Goal: Communication & Community: Answer question/provide support

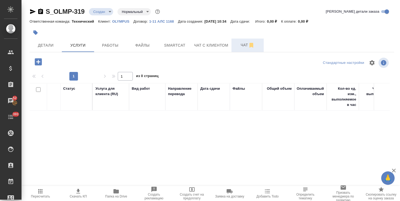
click at [240, 44] on span "Чат" at bounding box center [248, 45] width 26 height 7
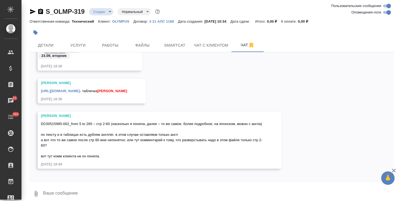
scroll to position [983, 0]
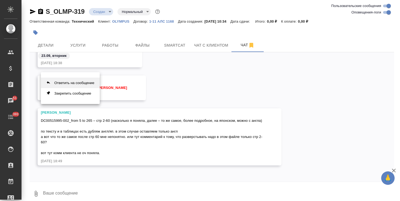
click at [76, 81] on button "Ответить на сообщение" at bounding box center [70, 82] width 59 height 10
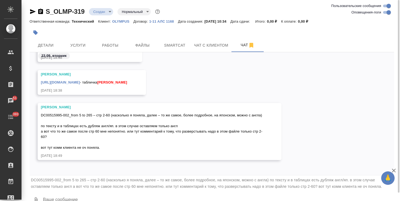
click at [71, 195] on textarea at bounding box center [219, 200] width 352 height 18
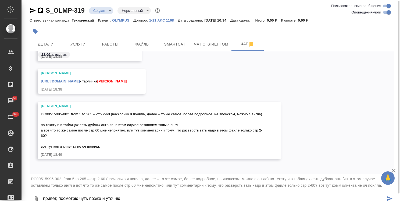
type textarea "привет, посмотрю чуть позже и уточню"
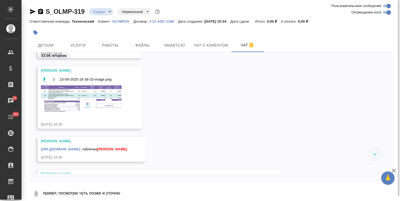
scroll to position [907, 0]
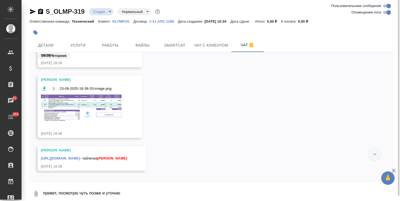
click at [102, 113] on img at bounding box center [81, 107] width 81 height 27
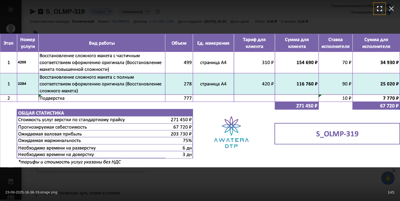
click at [385, 11] on button "button" at bounding box center [380, 9] width 12 height 12
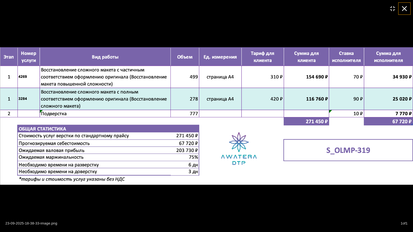
click at [400, 10] on icon "button" at bounding box center [404, 8] width 9 height 9
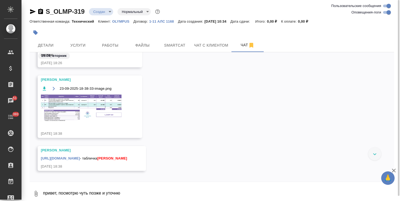
click at [86, 117] on img at bounding box center [81, 107] width 81 height 27
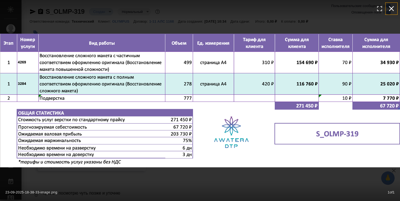
click at [389, 7] on icon "button" at bounding box center [391, 8] width 9 height 9
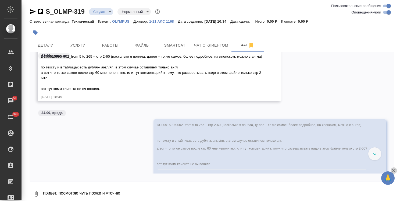
click at [394, 171] on icon "button" at bounding box center [394, 170] width 6 height 6
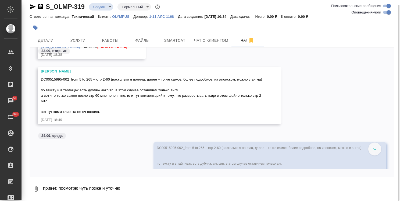
scroll to position [1014, 0]
drag, startPoint x: 41, startPoint y: 77, endPoint x: 92, endPoint y: 77, distance: 51.4
click at [92, 77] on span "DC00515995-002_from 5 to 265 – стр 2-60 (насколько я поняла, далее – то же само…" at bounding box center [152, 95] width 222 height 36
copy span "DC00515995-002_from 5 to 265"
click at [119, 114] on div "DC00515995-002_from 5 to 265 – стр 2-60 (насколько я поняла, далее – то же само…" at bounding box center [152, 94] width 222 height 39
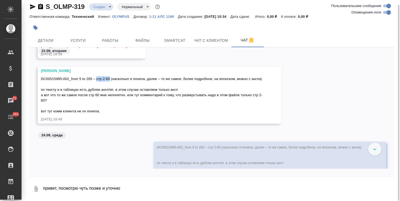
drag, startPoint x: 96, startPoint y: 76, endPoint x: 110, endPoint y: 80, distance: 14.9
click at [110, 80] on div "DC00515995-002_from 5 to 265 – стр 2-60 (насколько я поняла, далее – то же само…" at bounding box center [152, 94] width 222 height 39
copy span "стр 2-60"
click at [90, 190] on textarea "привет, посмотрю чуть позже и уточню" at bounding box center [219, 188] width 352 height 18
type textarea "о"
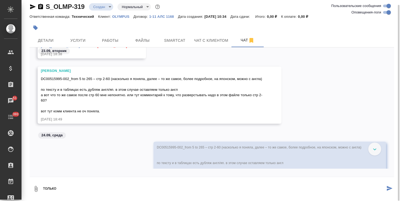
paste textarea "стр 2-60"
type textarea "только стр 2-60, при дубляже с англа"
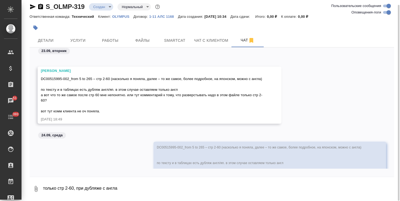
scroll to position [1094, 0]
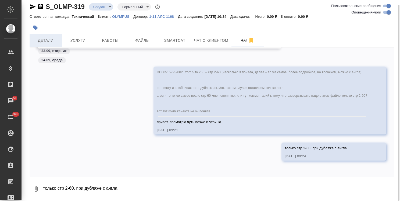
click at [47, 38] on span "Детали" at bounding box center [46, 40] width 26 height 7
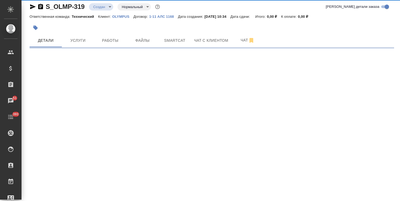
select select "RU"
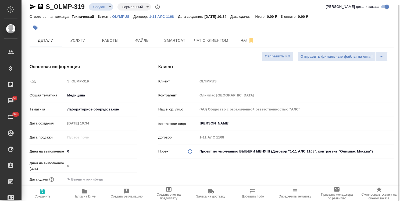
type textarea "x"
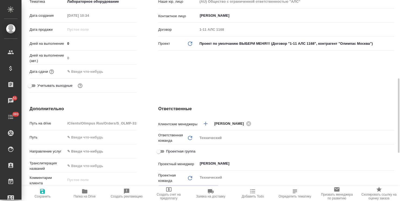
scroll to position [193, 0]
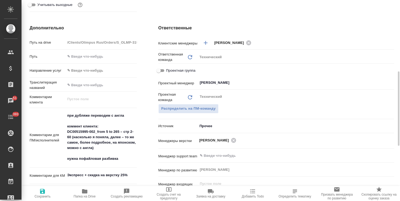
type textarea "x"
click at [123, 132] on textarea "при дубляже переводим с англа коммент клиента: DC00515995-002_from 5 to 265 – с…" at bounding box center [101, 137] width 71 height 52
type textarea "при дубляже переводим с англа коммент клиента: DC00515995-002_from 5 to 265 – с…"
type textarea "x"
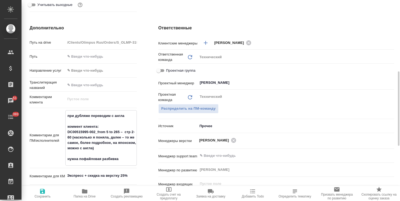
type textarea "x"
type textarea "при дубляже переводим с англа коммент клиента: DC00515995-002_from 5 to 265 – т…"
type textarea "x"
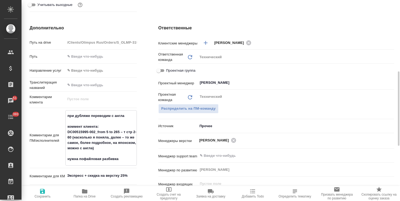
type textarea "x"
type textarea "при дубляже переводим с англа коммент клиента: DC00515995-002_from 5 to 265 – т…"
type textarea "x"
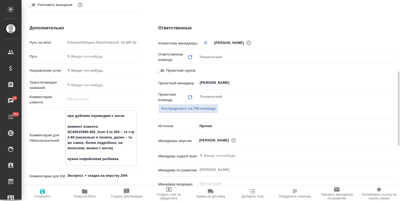
type textarea "при дубляже переводим с англа коммент клиента: DC00515995-002_from 5 to 265 – т…"
type textarea "x"
type textarea "при дубляже переводим с англа коммент клиента: DC00515995-002_from 5 to 265 – т…"
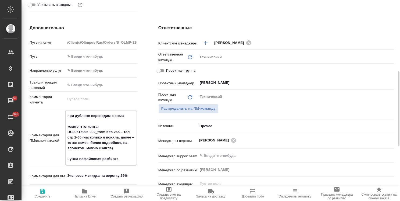
type textarea "x"
type textarea "при дубляже переводим с англа коммент клиента: DC00515995-002_from 5 to 265 – т…"
type textarea "x"
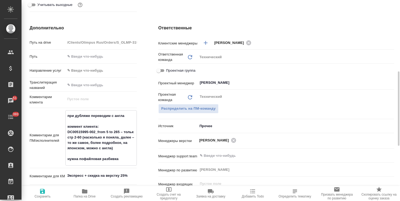
type textarea "x"
type textarea "при дубляже переводим с англа коммент клиента: DC00515995-002_from 5 to 265 – т…"
type textarea "x"
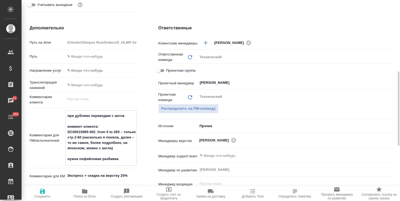
drag, startPoint x: 111, startPoint y: 147, endPoint x: 86, endPoint y: 149, distance: 24.5
click at [86, 149] on textarea "при дубляже переводим с англа коммент клиента: DC00515995-002_from 5 to 265 – т…" at bounding box center [101, 137] width 71 height 52
type textarea "при дубляже переводим с англа коммент клиента: DC00515995-002_from 5 to 265 – т…"
type textarea "x"
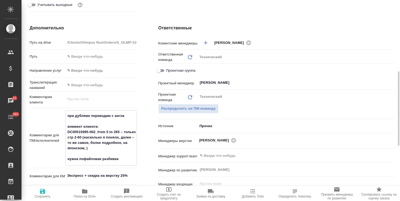
type textarea "x"
type textarea "при дубляже переводим с англа коммент клиента: DC00515995-002_from 5 to 265 – т…"
type textarea "x"
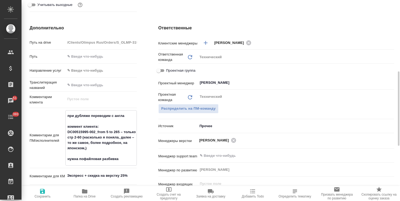
type textarea "x"
type textarea "при дубляже переводим с англа коммент клиента: DC00515995-002_from 5 to 265 – т…"
type textarea "x"
type textarea "при дубляже переводим с англа коммент клиента: DC00515995-002_from 5 to 265 – т…"
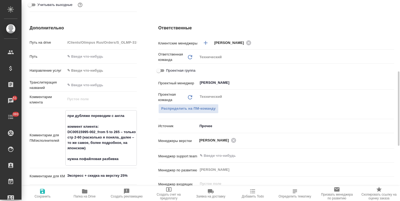
type textarea "x"
click at [48, 193] on span "Сохранить" at bounding box center [43, 193] width 36 height 10
type textarea "x"
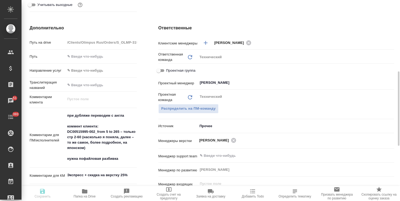
type textarea "x"
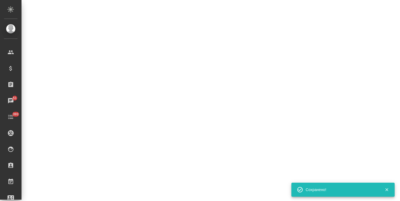
select select "RU"
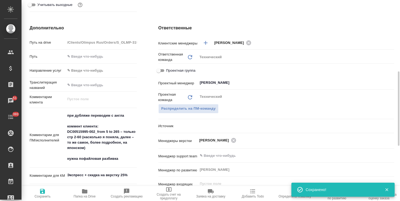
type textarea "x"
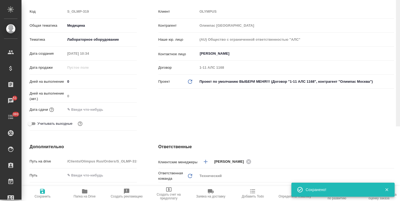
scroll to position [0, 0]
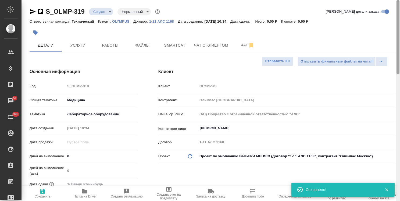
drag, startPoint x: 399, startPoint y: 125, endPoint x: 378, endPoint y: 36, distance: 91.9
click at [391, 44] on div "S_OLMP-319 Создан new Нормальный normal Кратко детали заказа Ответственная кома…" at bounding box center [211, 100] width 379 height 201
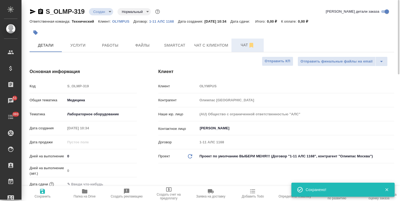
click at [239, 44] on span "Чат" at bounding box center [248, 45] width 26 height 7
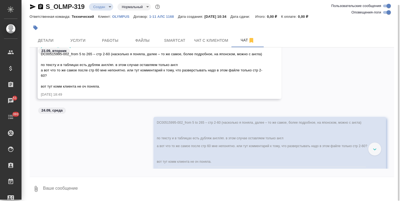
scroll to position [1049, 0]
click at [73, 191] on textarea at bounding box center [219, 188] width 352 height 18
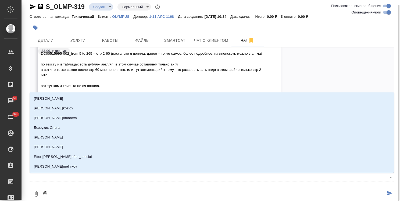
type textarea "@p"
type input "p"
type textarea "@pf"
type input "pf"
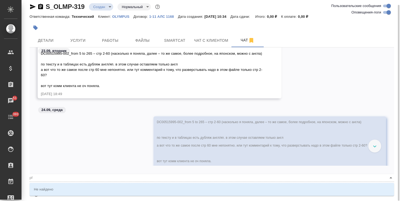
type textarea "@pf,"
type input "pf,"
type textarea "@pf"
type input "pf"
type textarea "@p"
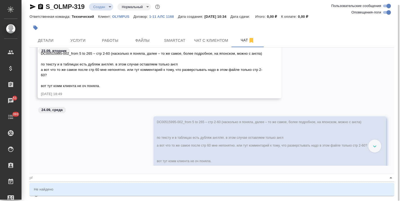
type input "p"
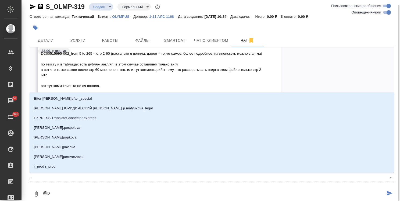
type textarea "@"
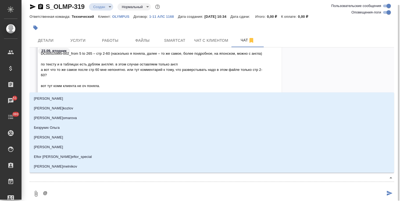
type textarea "@з"
type input "з"
type textarea "@за"
type input "за"
type textarea "@заб"
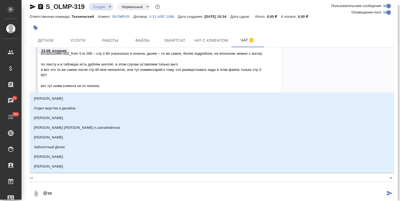
type input "заб"
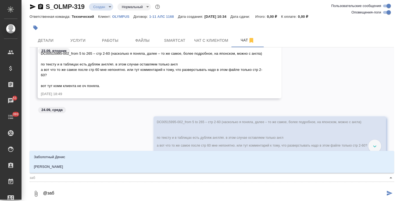
click at [84, 166] on li "[PERSON_NAME]" at bounding box center [212, 167] width 365 height 10
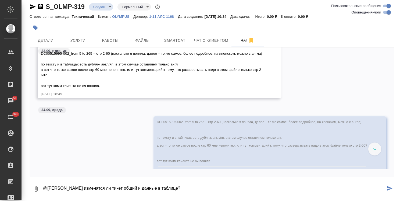
type textarea "@Заборова Александра изменятся ли тикет общий и данные в таблице?"
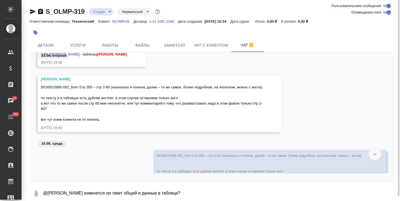
scroll to position [968, 0]
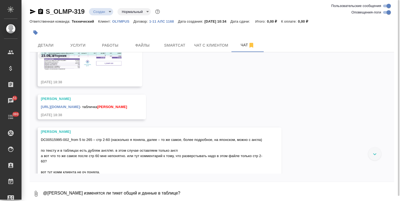
click at [80, 108] on link "https://disk.360.yandex.ru/i/Zq-iKx7gw3aAxw" at bounding box center [60, 107] width 39 height 4
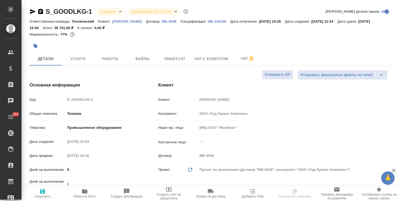
select select "RU"
drag, startPoint x: 91, startPoint y: 4, endPoint x: 32, endPoint y: 6, distance: 58.4
copy link "S_GOODLKG-1"
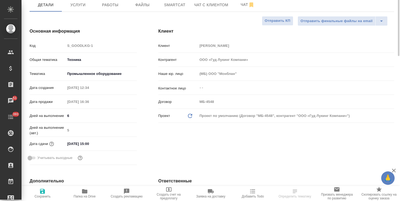
scroll to position [27, 0]
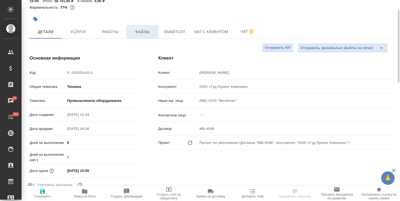
click at [138, 33] on span "Файлы" at bounding box center [143, 32] width 26 height 7
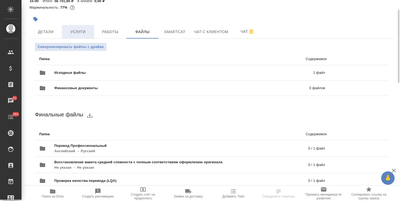
click at [74, 30] on span "Услуги" at bounding box center [78, 32] width 26 height 7
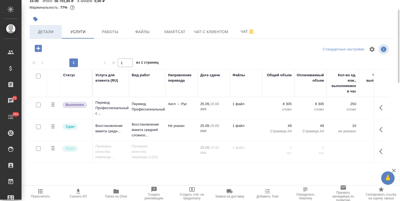
click at [47, 36] on button "Детали" at bounding box center [46, 31] width 32 height 13
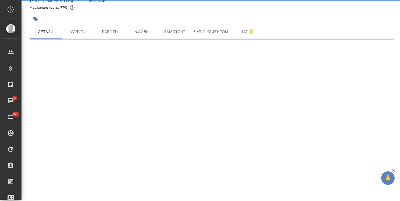
select select "RU"
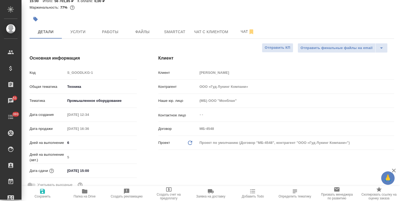
type textarea "x"
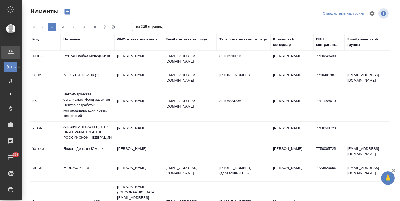
select select "RU"
click at [281, 47] on div "Клиентский менеджер" at bounding box center [292, 42] width 38 height 11
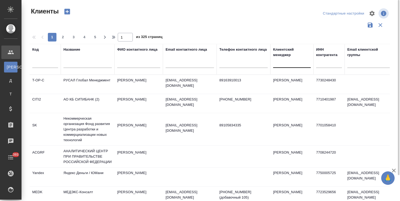
click at [282, 62] on div at bounding box center [292, 62] width 38 height 8
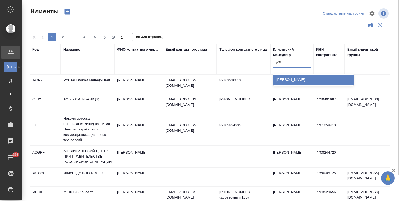
type input "усма"
click at [281, 77] on div "[PERSON_NAME]" at bounding box center [313, 80] width 81 height 10
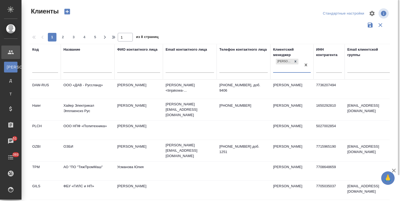
click at [87, 69] on input "text" at bounding box center [88, 69] width 48 height 7
type input "ы"
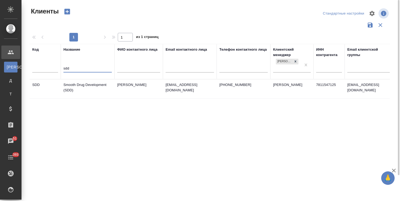
type input "sdd"
click at [83, 86] on td "Smooth Drug Development (SDD)" at bounding box center [88, 88] width 54 height 19
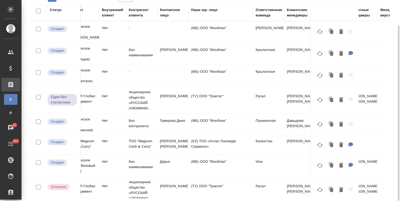
scroll to position [0, 229]
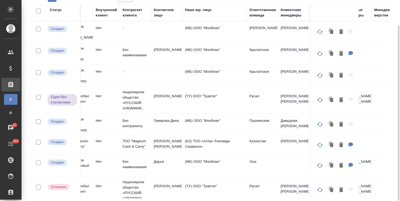
click at [285, 16] on div "Клиентские менеджеры" at bounding box center [294, 12] width 26 height 11
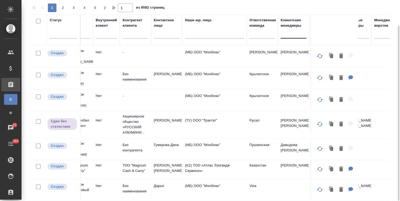
click at [286, 36] on div at bounding box center [294, 33] width 26 height 8
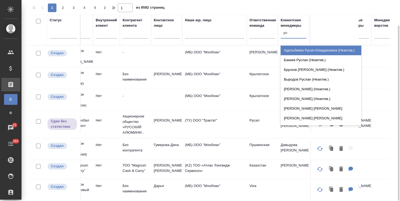
type input "усма"
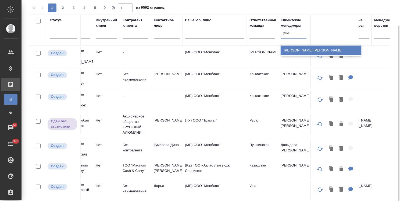
click at [290, 47] on div "[PERSON_NAME]" at bounding box center [321, 50] width 81 height 10
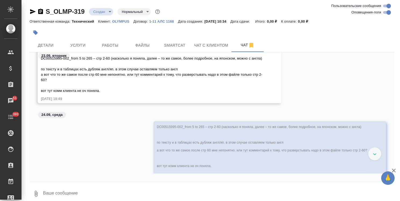
scroll to position [993, 0]
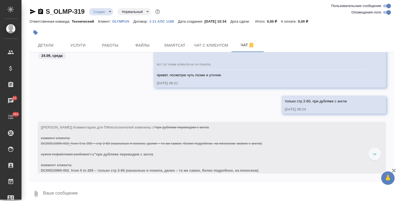
click at [375, 156] on div at bounding box center [375, 153] width 13 height 13
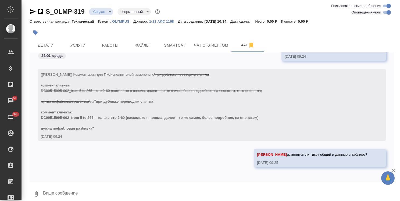
scroll to position [1182, 0]
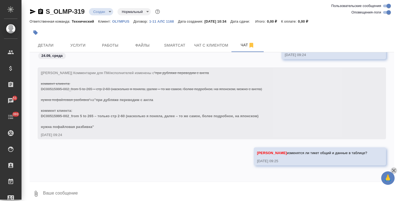
click at [398, 170] on div "🙏 .cls-1 fill:#fff; AWATERA [PERSON_NAME] Спецификации Заказы 51 Чаты 393 Todo …" at bounding box center [200, 100] width 400 height 201
click at [115, 44] on span "Работы" at bounding box center [110, 45] width 26 height 7
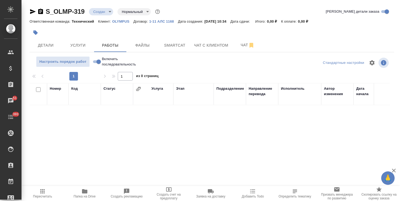
click at [93, 189] on span "Папка на Drive" at bounding box center [85, 193] width 36 height 10
click at [148, 50] on button "Файлы" at bounding box center [142, 44] width 32 height 13
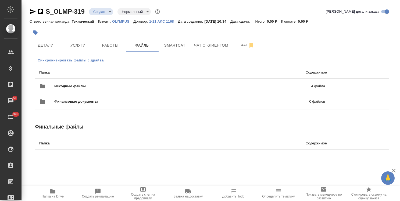
click at [64, 62] on span "Синхронизировать файлы с драйва" at bounding box center [71, 60] width 66 height 5
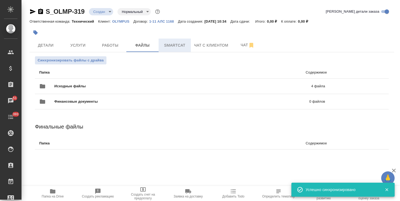
click at [177, 49] on button "Smartcat" at bounding box center [175, 44] width 32 height 13
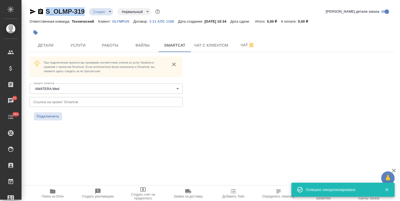
click at [21, 4] on div ".cls-1 fill:#fff; AWATERA Usmanova Olga Клиенты Спецификации Заказы 51 Чаты 393…" at bounding box center [200, 100] width 400 height 201
click at [104, 98] on input "text" at bounding box center [106, 102] width 153 height 10
click at [50, 115] on span "Подключить" at bounding box center [48, 116] width 23 height 5
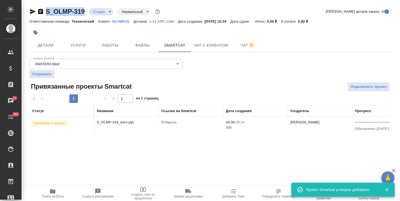
drag, startPoint x: 66, startPoint y: 4, endPoint x: 59, endPoint y: 8, distance: 8.1
click at [33, 3] on div "S_OLMP-319 Создан new Нормальный normal Кратко детали заказа Ответственная кома…" at bounding box center [212, 75] width 371 height 150
copy link "S_OLMP-319"
click at [358, 86] on span "Подключить проект" at bounding box center [369, 87] width 36 height 6
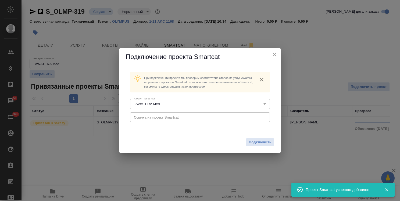
click at [170, 118] on input "text" at bounding box center [200, 117] width 140 height 10
click at [267, 143] on span "Подключить" at bounding box center [260, 141] width 23 height 5
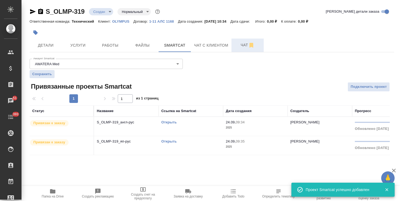
click at [240, 46] on span "Чат" at bounding box center [248, 45] width 26 height 7
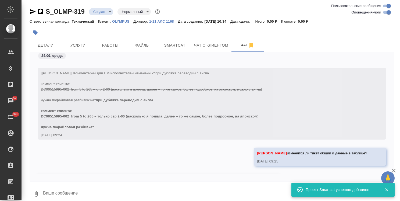
scroll to position [1233, 0]
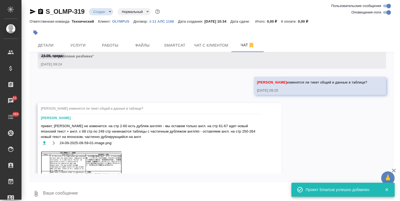
click at [392, 171] on icon "button" at bounding box center [394, 170] width 6 height 6
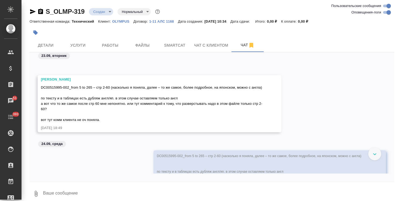
scroll to position [983, 0]
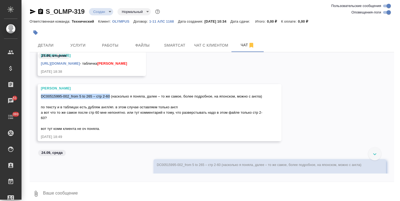
drag, startPoint x: 41, startPoint y: 95, endPoint x: 110, endPoint y: 93, distance: 69.2
click at [110, 93] on div "DC00515995-002_from 5 to 265 – стр 2-60 (насколько я поняла, далее – то же само…" at bounding box center [152, 111] width 222 height 39
copy span "DC00515995-002_from 5 to 265 – стр 2-60"
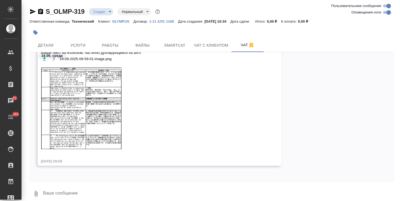
scroll to position [5, 0]
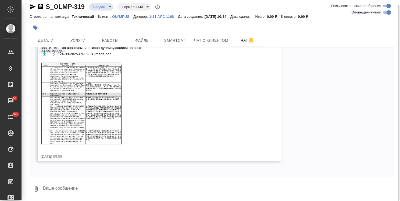
click at [82, 186] on textarea at bounding box center [219, 188] width 352 height 18
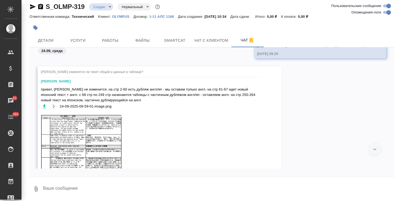
scroll to position [1282, 0]
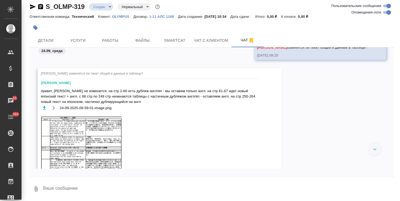
click at [66, 188] on textarea at bounding box center [219, 188] width 352 height 18
paste textarea "DC00515995-002_from 5 to 265 – стр 2-60"
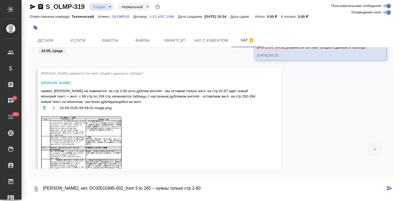
type textarea "Саша, нет, DC00515995-002_from 5 to 265 – нужны только стр 2-60"
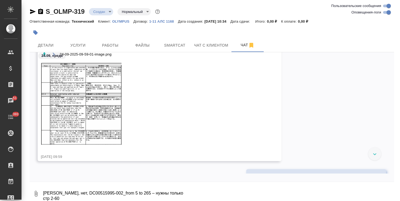
scroll to position [1367, 0]
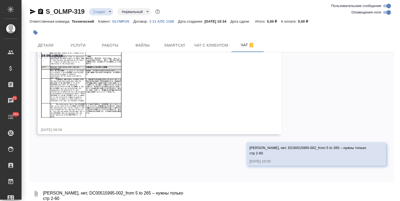
click at [80, 187] on textarea "Саша, нет, DC00515995-002_from 5 to 265 – нужны только стр 2-60" at bounding box center [219, 193] width 352 height 18
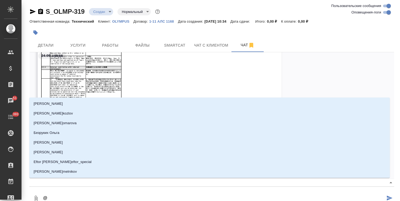
type textarea "@p"
type input "p"
type textarea "@pf"
type input "pf"
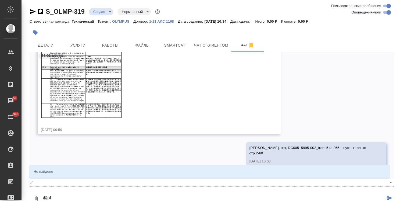
type textarea "@pf,"
type input "pf,"
type textarea "@pf"
type input "pf"
type textarea "@p"
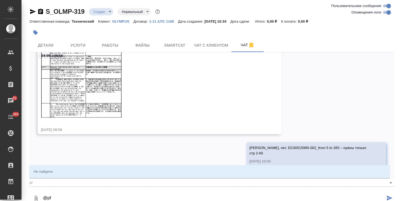
type input "p"
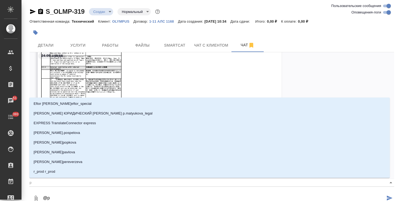
type textarea "@"
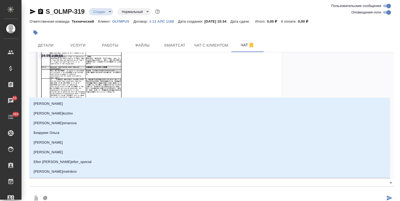
type textarea "@з"
type input "з"
type textarea "@за"
type input "за"
type textarea "@заб"
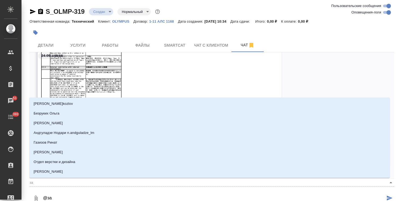
type input "заб"
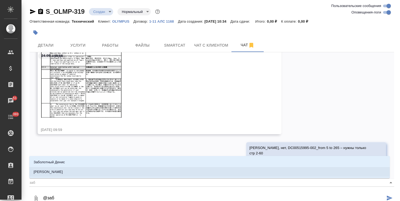
click at [87, 168] on li "Заборова Александра" at bounding box center [209, 172] width 361 height 10
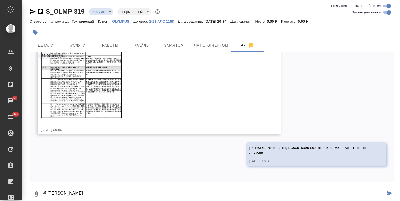
type textarea "@Заборова Александра"
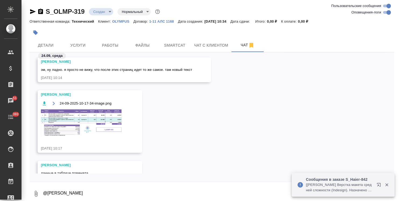
scroll to position [1530, 0]
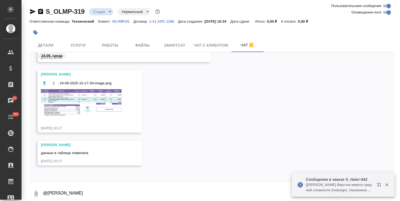
click at [77, 189] on textarea "@Заборова Александра" at bounding box center [219, 193] width 352 height 18
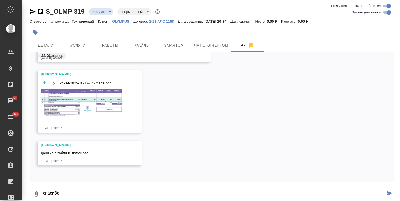
type textarea "спасибо"
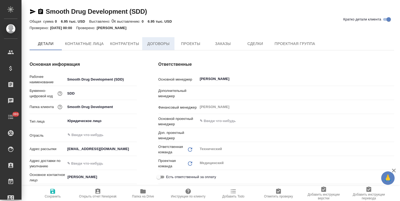
click at [143, 45] on button "Договоры" at bounding box center [158, 43] width 32 height 13
type textarea "x"
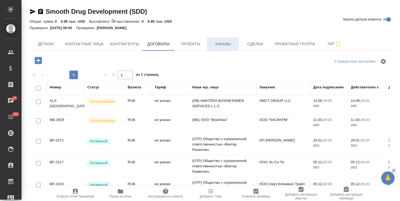
click at [217, 47] on button "Заказы" at bounding box center [223, 43] width 32 height 13
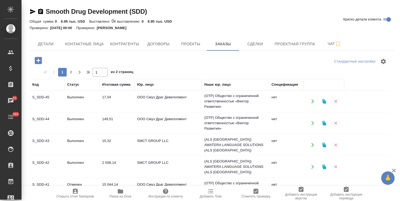
click at [61, 123] on td "S_SDD-44" at bounding box center [47, 123] width 35 height 19
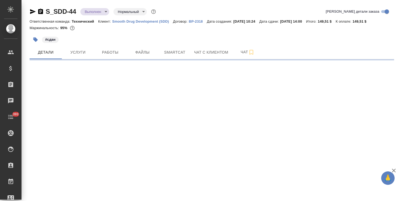
select select "RU"
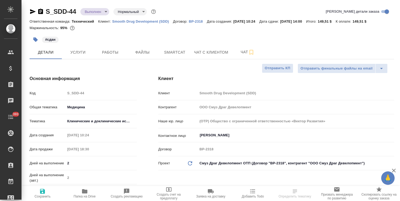
type textarea "x"
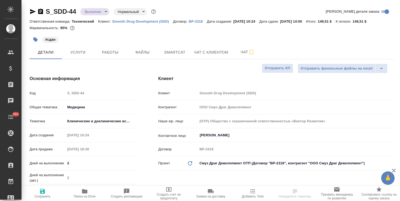
type textarea "x"
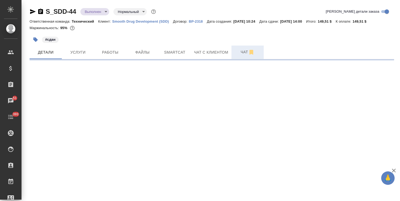
select select "RU"
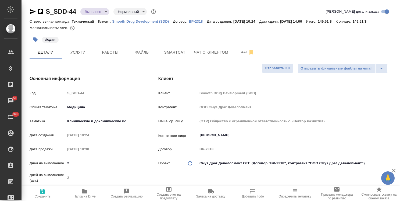
type textarea "x"
click at [235, 161] on body "🙏 .cls-1 fill:#fff; AWATERA Usmanova Olga Клиенты Спецификации Заказы 51 Чаты 3…" at bounding box center [200, 100] width 400 height 201
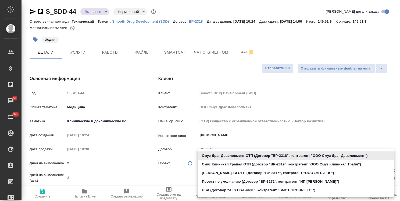
click at [236, 191] on li "USA (Договор "ALS USA-4481", контрагент "SMCT GROUP LLC ")" at bounding box center [296, 190] width 197 height 9
type input "68b17f9a2fe625e8a1fe22ab"
type textarea "x"
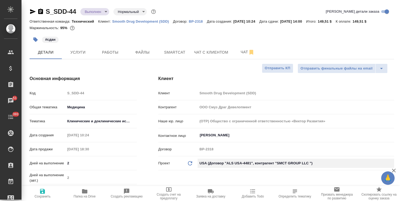
type input "SMCT GROUP LLC"
type input "(DB) AWATERA BUSINESSMEN SERVICES L.L.C."
type input "ALS [GEOGRAPHIC_DATA]-4481"
type textarea "x"
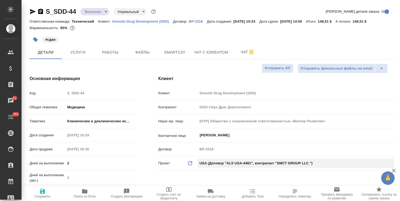
type textarea "x"
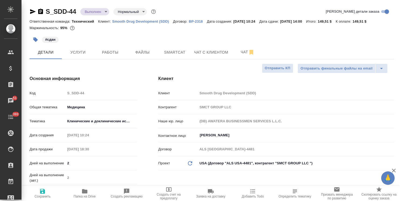
click at [39, 193] on icon "button" at bounding box center [42, 191] width 6 height 6
type textarea "x"
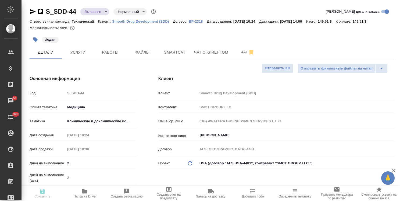
type textarea "x"
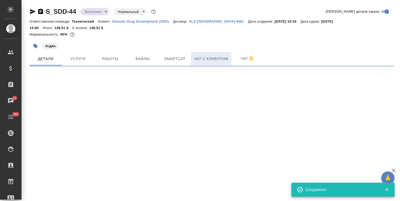
select select "RU"
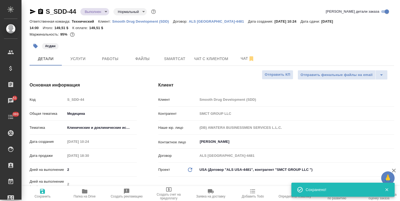
type textarea "x"
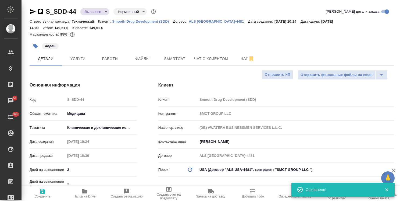
type textarea "x"
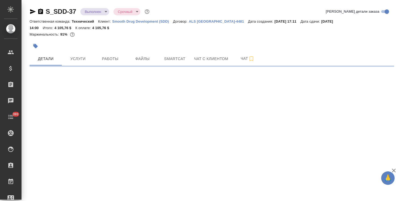
select select "RU"
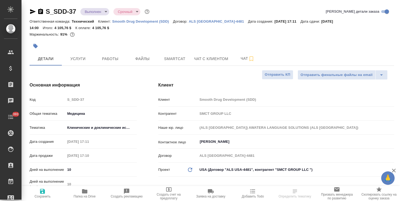
type textarea "x"
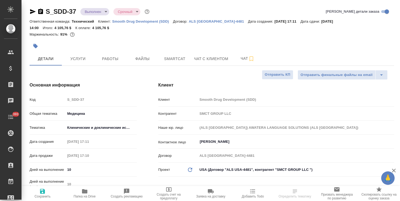
type textarea "x"
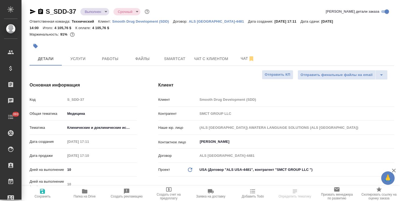
type textarea "x"
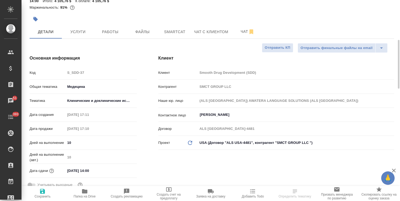
scroll to position [54, 0]
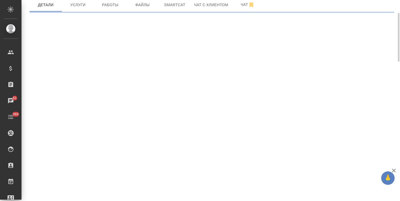
select select "RU"
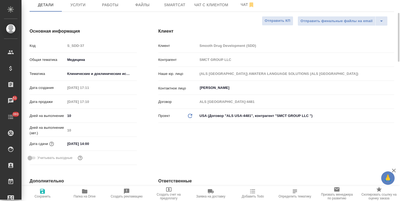
type textarea "x"
click at [192, 116] on icon at bounding box center [190, 116] width 4 height 4
type textarea "x"
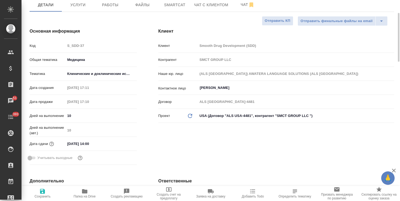
type textarea "x"
type input "(DB) AWATERA BUSINESSMEN SERVICES L.L.C."
type textarea "x"
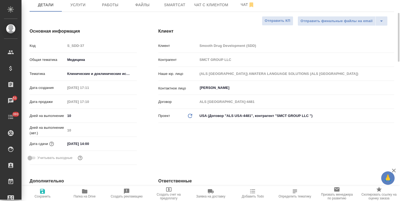
type textarea "x"
click at [43, 197] on span "Сохранить" at bounding box center [42, 196] width 16 height 4
type textarea "x"
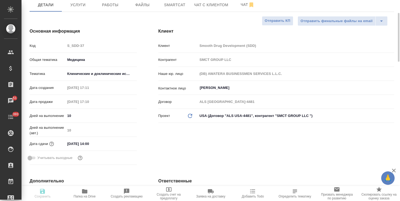
type textarea "x"
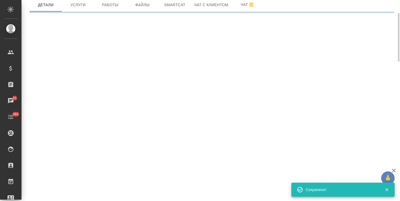
select select "RU"
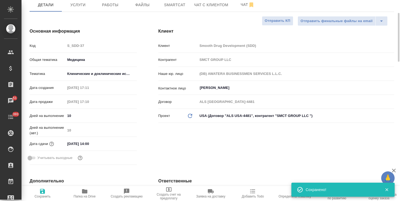
type textarea "x"
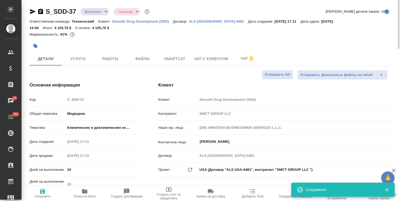
click at [90, 13] on body "🙏 .cls-1 fill:#fff; AWATERA [PERSON_NAME] Спецификации Заказы 51 Чаты 393 Todo …" at bounding box center [200, 100] width 400 height 201
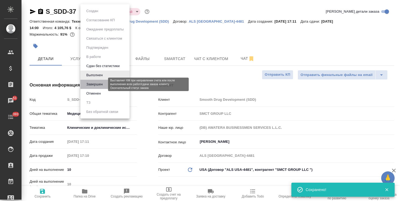
click at [94, 86] on button "Завершен" at bounding box center [95, 84] width 20 height 6
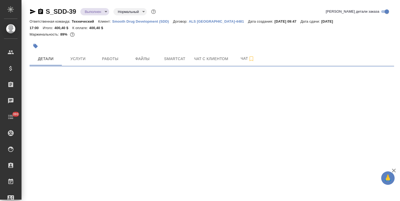
select select "RU"
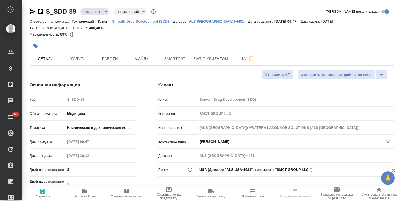
type textarea "x"
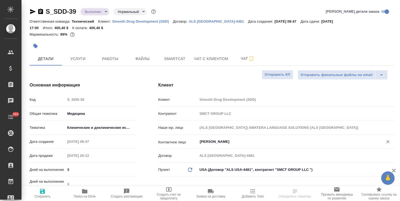
type textarea "x"
click at [188, 169] on icon "Обновить данные" at bounding box center [190, 169] width 6 height 6
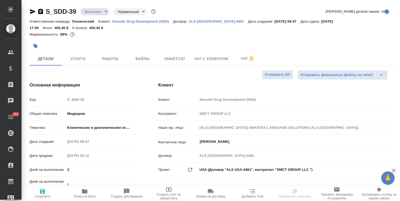
type textarea "x"
type input "(DB) AWATERA BUSINESSMEN SERVICES L.L.C."
type textarea "x"
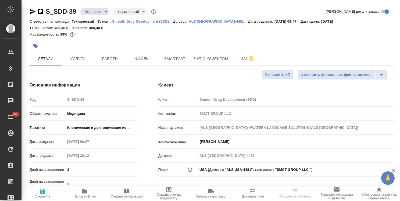
type textarea "x"
click at [43, 192] on icon "button" at bounding box center [42, 191] width 6 height 6
type textarea "x"
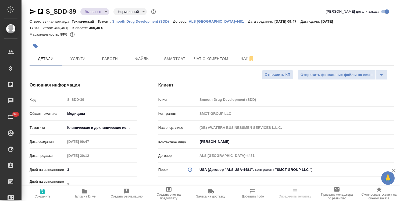
type textarea "x"
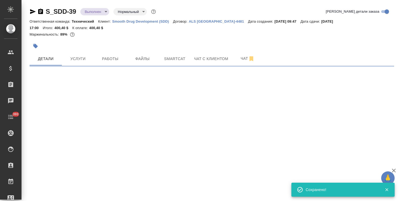
select select "RU"
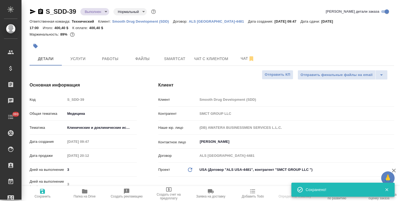
type textarea "x"
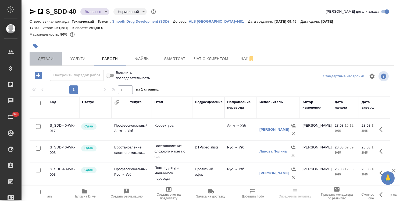
click at [57, 54] on button "Детали" at bounding box center [46, 58] width 32 height 13
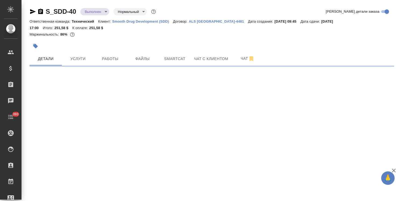
select select "RU"
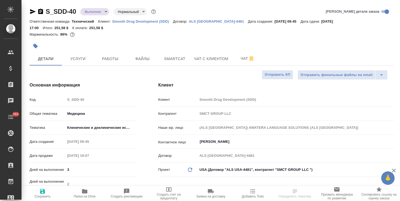
type textarea "x"
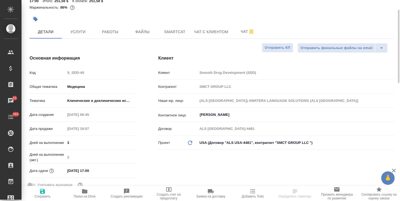
click at [192, 143] on icon "Обновить данные" at bounding box center [190, 142] width 6 height 6
type textarea "x"
type input "(DB) AWATERA BUSINESSMEN SERVICES L.L.C."
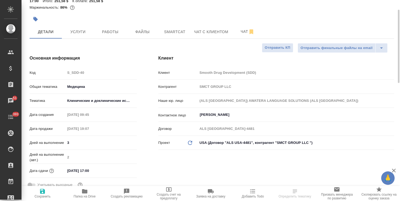
type textarea "x"
click at [45, 192] on icon "button" at bounding box center [42, 191] width 5 height 5
type textarea "x"
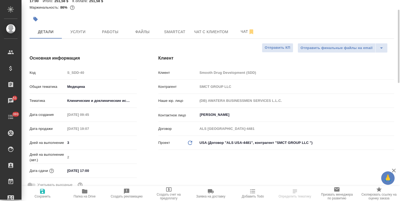
type textarea "x"
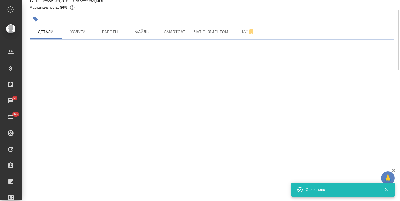
select select "RU"
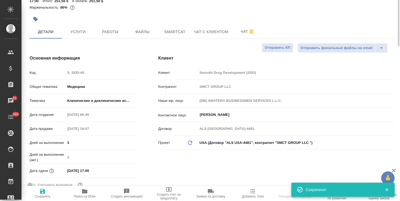
scroll to position [0, 0]
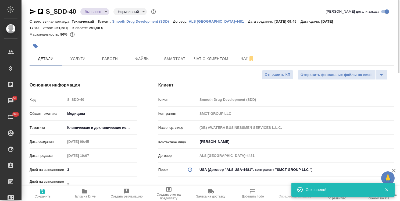
type textarea "x"
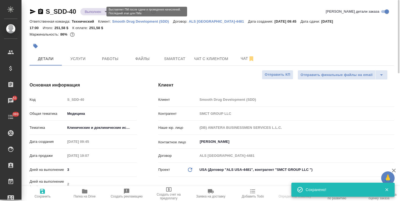
click at [101, 10] on body "🙏 .cls-1 fill:#fff; AWATERA [PERSON_NAME] Спецификации Заказы 51 Чаты 393 Todo …" at bounding box center [200, 100] width 400 height 201
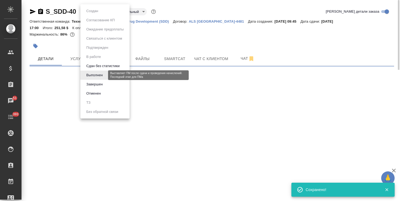
click at [92, 83] on button "Завершен" at bounding box center [95, 84] width 20 height 6
select select "RU"
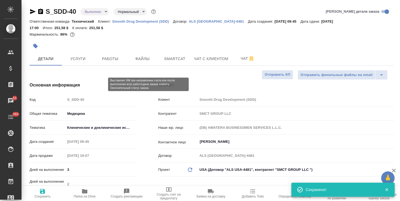
type textarea "x"
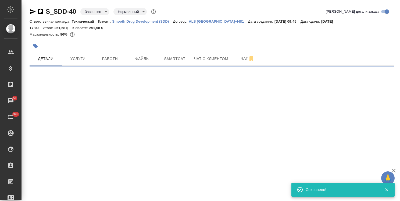
select select "RU"
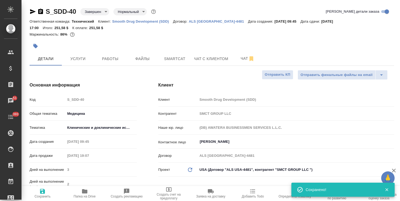
type textarea "x"
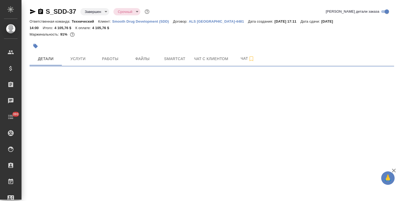
select select "RU"
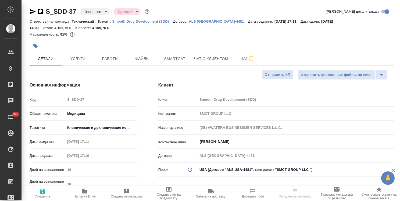
type textarea "x"
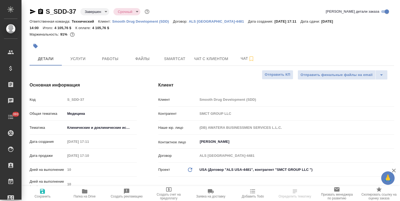
type textarea "x"
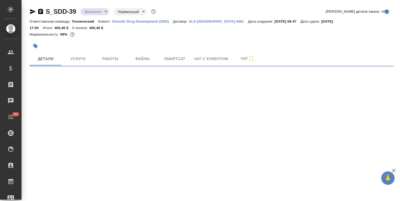
select select "RU"
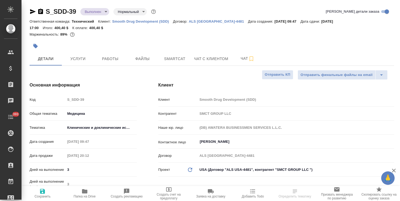
type textarea "x"
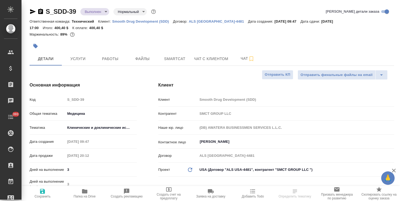
type textarea "x"
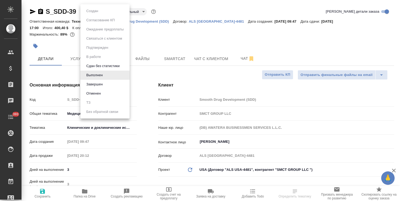
click at [98, 9] on body "🙏 .cls-1 fill:#fff; AWATERA [PERSON_NAME] Спецификации Заказы Чаты 393 Todo Про…" at bounding box center [200, 100] width 400 height 201
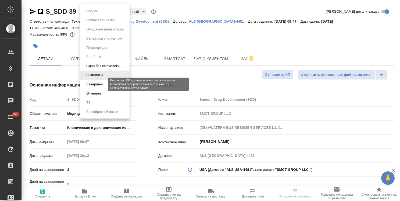
click at [98, 82] on button "Завершен" at bounding box center [95, 84] width 20 height 6
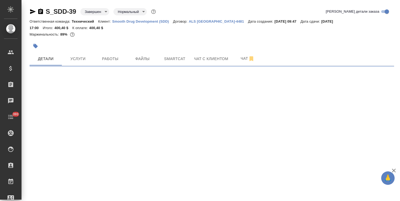
select select "RU"
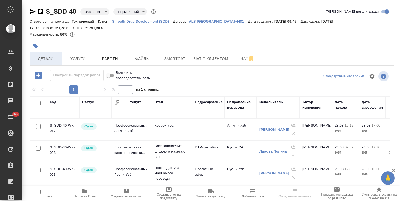
click at [40, 54] on button "Детали" at bounding box center [46, 58] width 32 height 13
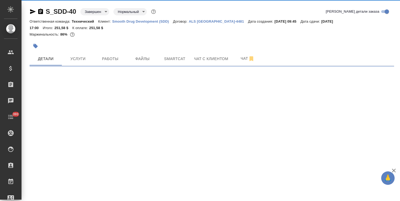
select select "RU"
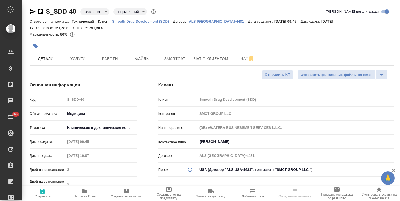
type textarea "x"
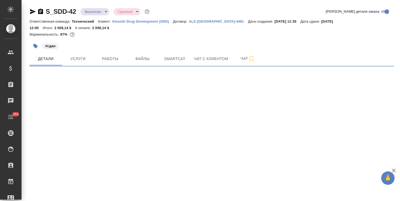
select select "RU"
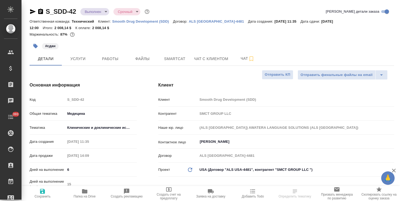
type textarea "x"
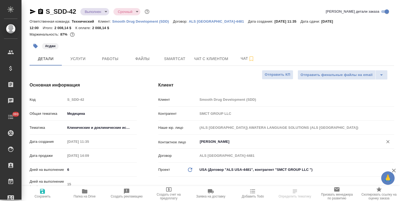
type textarea "x"
click at [190, 169] on icon "Обновить данные" at bounding box center [190, 169] width 6 height 6
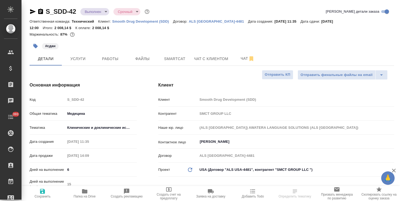
type textarea "x"
type input "(DB) AWATERA BUSINESSMEN SERVICES L.L.C."
type textarea "x"
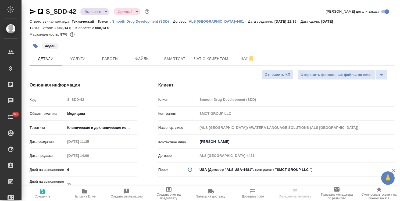
type textarea "x"
click at [41, 192] on icon "button" at bounding box center [42, 191] width 5 height 5
type textarea "x"
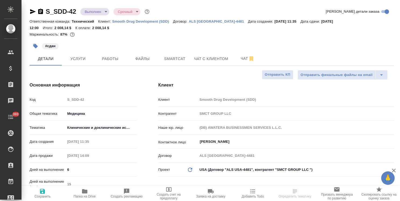
type textarea "x"
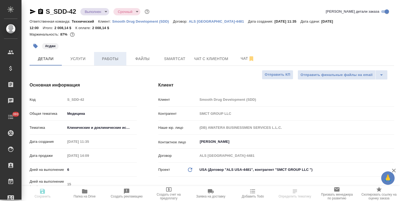
type textarea "x"
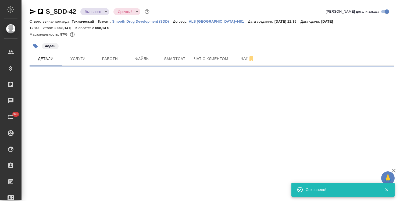
select select "RU"
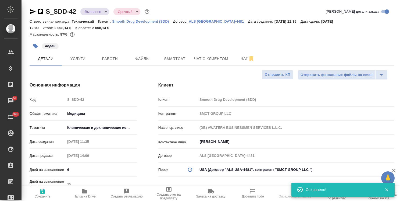
type textarea "x"
click at [97, 13] on body "🙏 .cls-1 fill:#fff; AWATERA [PERSON_NAME] Спецификации Заказы 51 Чаты 393 Todo …" at bounding box center [200, 100] width 400 height 201
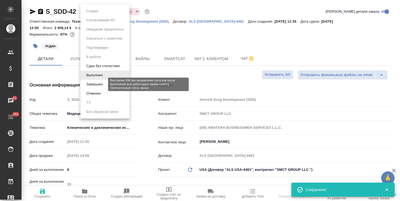
click at [94, 85] on button "Завершен" at bounding box center [95, 84] width 20 height 6
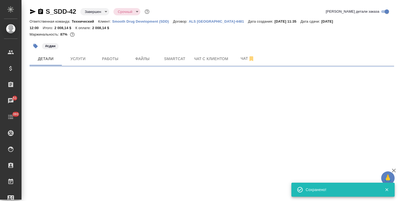
select select "RU"
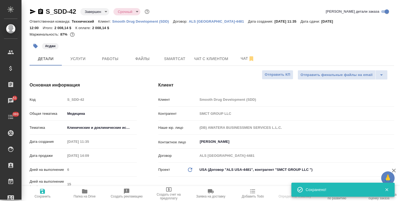
type textarea "x"
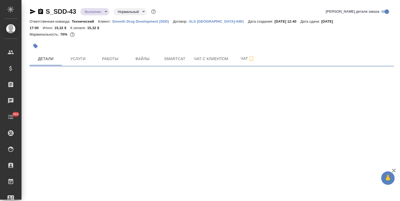
select select "RU"
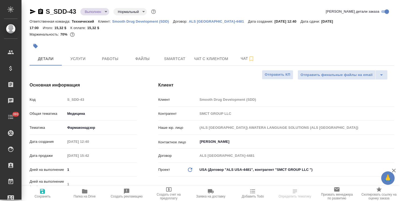
type textarea "x"
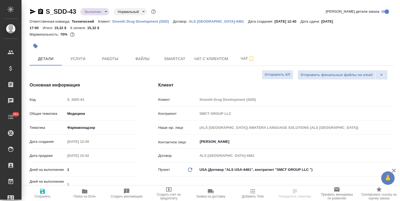
type textarea "x"
click at [192, 167] on icon at bounding box center [190, 169] width 4 height 4
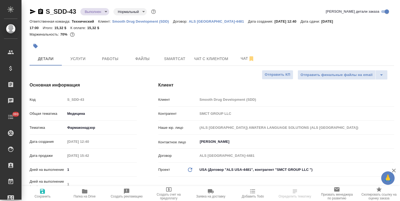
type textarea "x"
type input "(DB) AWATERA BUSINESSMEN SERVICES L.L.C."
type textarea "x"
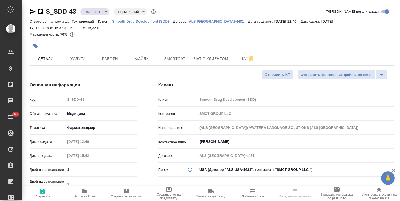
type textarea "x"
click at [44, 193] on icon "button" at bounding box center [42, 191] width 5 height 5
type textarea "x"
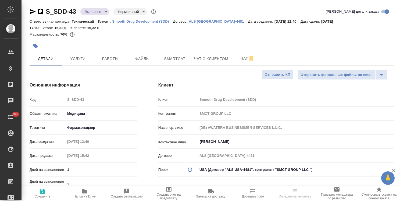
type textarea "x"
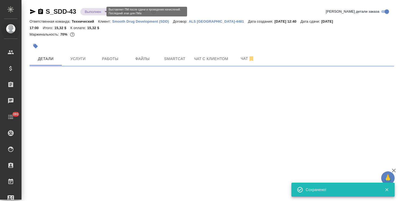
click at [99, 12] on body "🙏 .cls-1 fill:#fff; AWATERA Usmanova Olga Клиенты Спецификации Заказы Чаты 393 …" at bounding box center [200, 100] width 400 height 201
select select "RU"
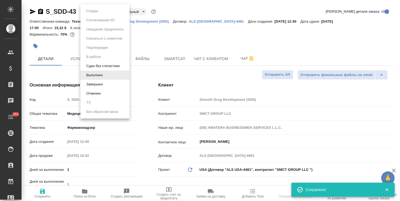
click at [93, 88] on li "Завершен" at bounding box center [104, 84] width 49 height 9
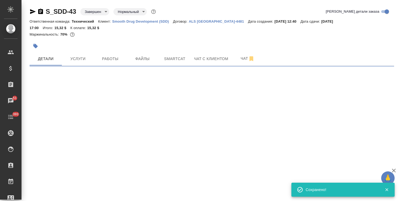
select select "RU"
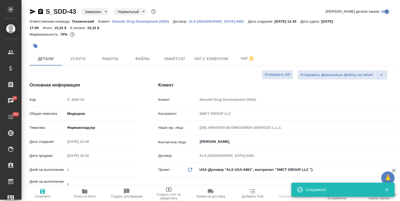
type textarea "x"
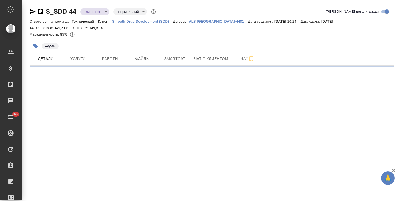
select select "RU"
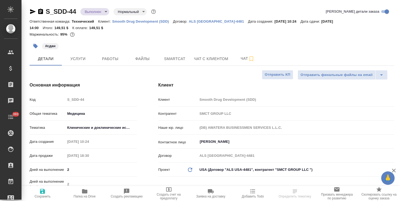
type textarea "x"
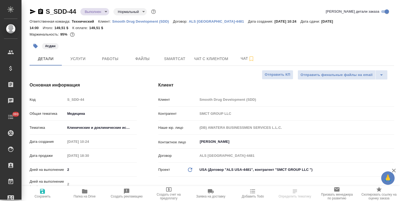
type textarea "x"
click at [189, 168] on icon "Обновить данные" at bounding box center [190, 169] width 6 height 6
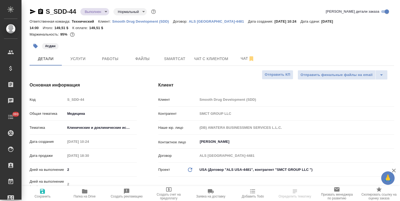
type textarea "x"
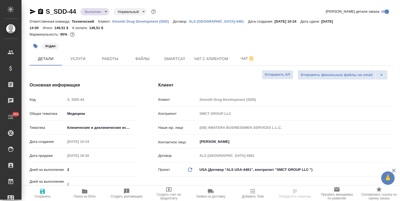
type textarea "x"
click at [189, 168] on icon "Обновить данные" at bounding box center [190, 169] width 6 height 6
type textarea "x"
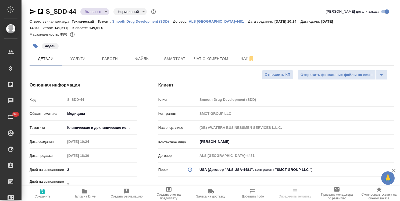
type textarea "x"
click at [46, 194] on span "Сохранить" at bounding box center [43, 193] width 36 height 10
type textarea "x"
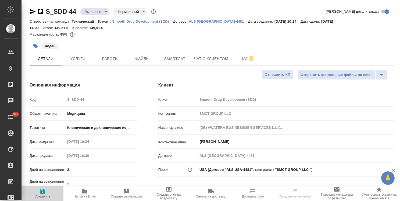
type textarea "x"
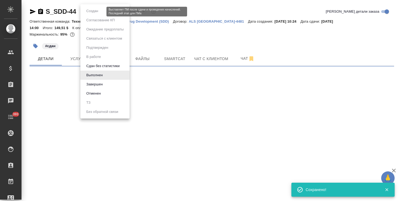
click at [99, 13] on body "🙏 .cls-1 fill:#fff; AWATERA [PERSON_NAME] Спецификации Заказы Чаты 393 Todo Про…" at bounding box center [200, 100] width 400 height 201
select select "RU"
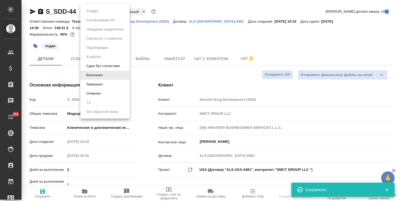
type textarea "x"
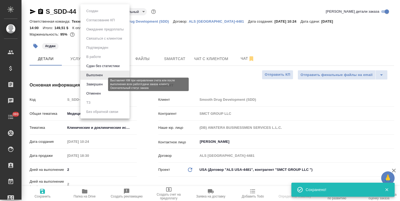
click at [94, 84] on button "Завершен" at bounding box center [95, 84] width 20 height 6
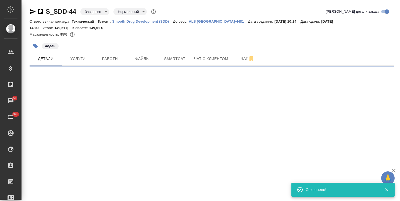
select select "RU"
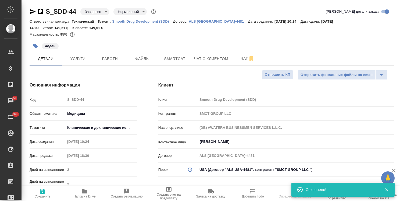
type textarea "x"
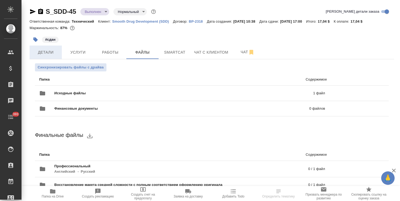
click at [50, 54] on span "Детали" at bounding box center [46, 52] width 26 height 7
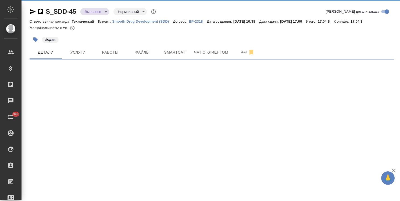
select select "RU"
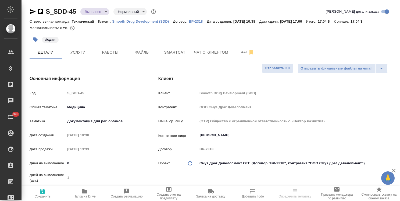
type textarea "x"
click at [232, 164] on body "🙏 .cls-1 fill:#fff; AWATERA [PERSON_NAME] Спецификации Заказы Чаты 393 Todo Про…" at bounding box center [200, 100] width 400 height 201
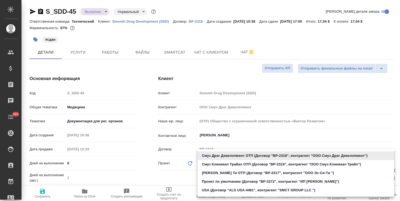
click at [229, 190] on li "USA (Договор "ALS USA-4481", контрагент "SMCT GROUP LLC ")" at bounding box center [296, 190] width 197 height 9
type input "68b17f9a2fe625e8a1fe22ab"
type textarea "x"
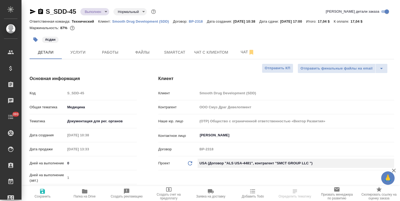
type input "SMCT GROUP LLC"
type input "(DB) AWATERA BUSINESSMEN SERVICES L.L.C."
type input "ALS [GEOGRAPHIC_DATA]-4481"
type textarea "x"
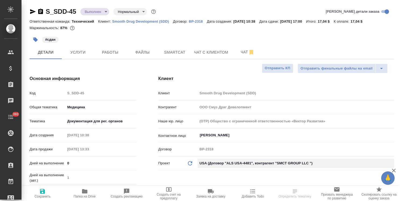
type textarea "x"
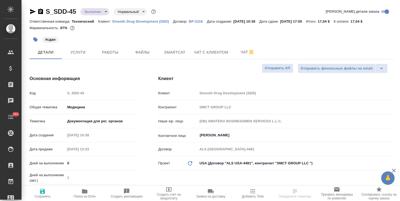
click at [37, 193] on span "Сохранить" at bounding box center [43, 193] width 36 height 10
type textarea "x"
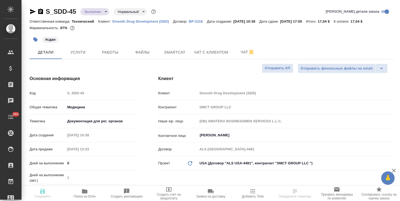
type textarea "x"
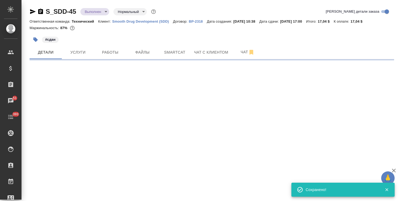
select select "RU"
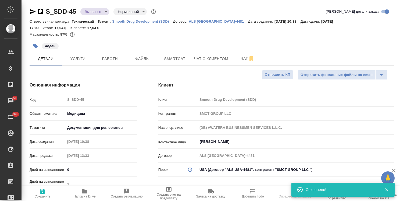
type textarea "x"
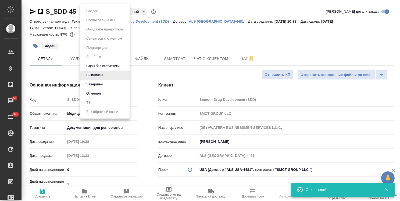
click at [95, 13] on body "🙏 .cls-1 fill:#fff; AWATERA [PERSON_NAME] Спецификации Заказы 51 Чаты 393 Todo …" at bounding box center [200, 100] width 400 height 201
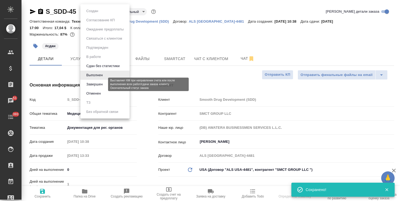
click at [95, 83] on button "Завершен" at bounding box center [95, 84] width 20 height 6
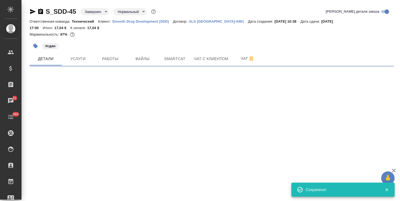
select select "RU"
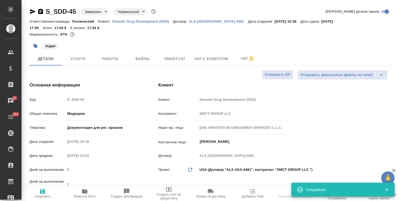
type textarea "x"
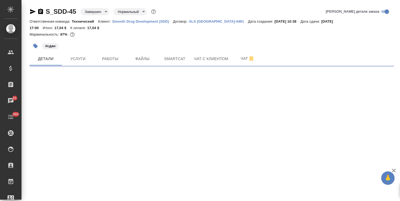
select select "RU"
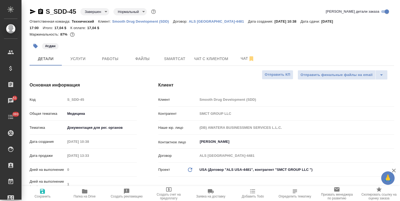
type textarea "x"
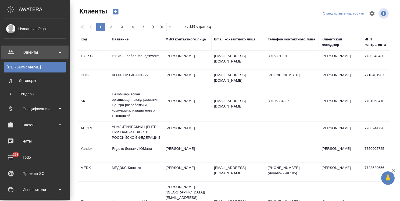
select select "RU"
click at [31, 107] on div "Спецификации" at bounding box center [35, 109] width 62 height 8
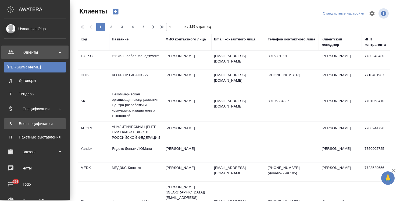
click at [38, 120] on link "В Все спецификации" at bounding box center [35, 123] width 62 height 11
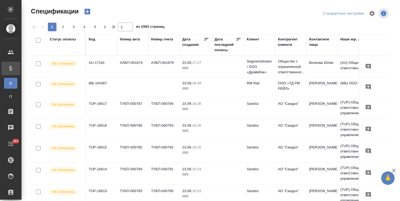
click at [88, 12] on icon "button" at bounding box center [87, 12] width 6 height 6
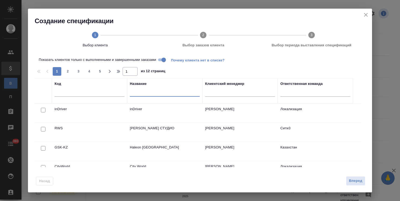
click at [134, 94] on input "text" at bounding box center [165, 93] width 70 height 7
type input "ы"
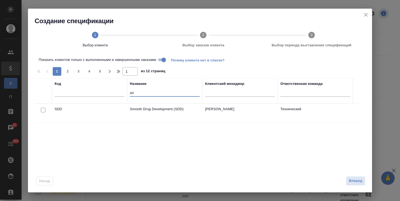
type input "sd"
click at [44, 111] on input "checkbox" at bounding box center [43, 110] width 5 height 5
checkbox input "true"
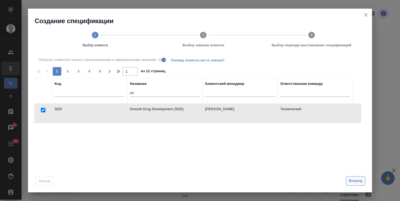
click at [355, 183] on span "Вперед" at bounding box center [355, 181] width 13 height 6
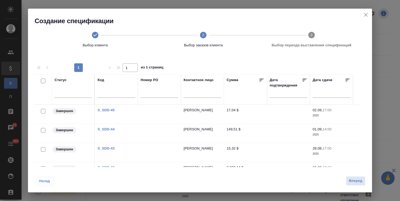
click at [41, 81] on input "checkbox" at bounding box center [43, 81] width 5 height 5
checkbox input "true"
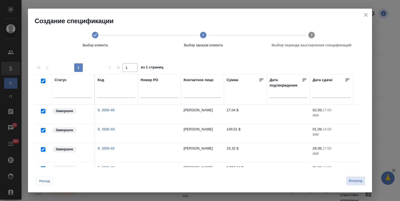
checkbox input "true"
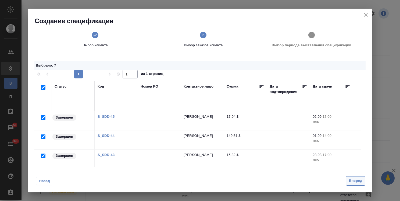
click at [353, 178] on span "Вперед" at bounding box center [355, 181] width 13 height 6
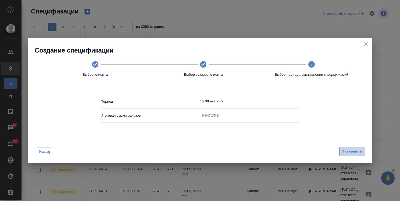
click at [347, 150] on span "Завершить" at bounding box center [353, 151] width 20 height 6
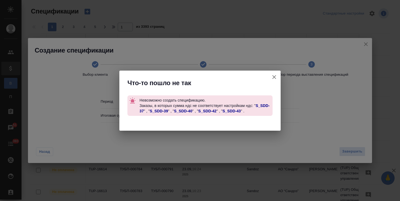
click at [272, 78] on icon "button" at bounding box center [274, 77] width 6 height 6
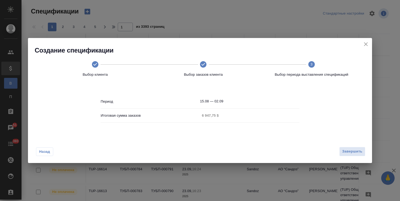
click at [45, 151] on span "Назад" at bounding box center [44, 151] width 11 height 5
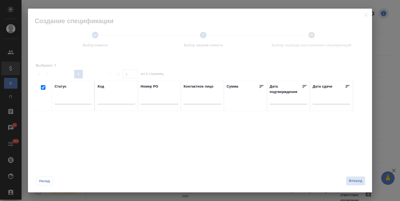
checkbox input "true"
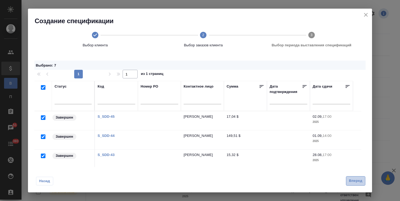
click at [355, 179] on span "Вперед" at bounding box center [355, 181] width 13 height 6
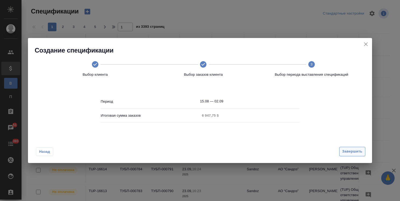
click at [346, 153] on span "Завершить" at bounding box center [353, 151] width 20 height 6
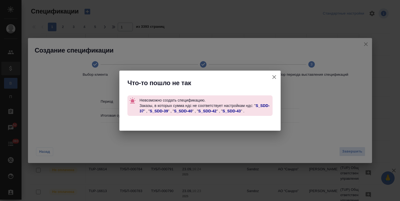
click at [274, 74] on icon "button" at bounding box center [274, 77] width 6 height 6
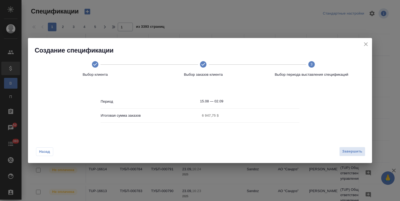
click at [45, 150] on div at bounding box center [200, 100] width 400 height 201
click at [50, 152] on span "Назад" at bounding box center [44, 151] width 11 height 5
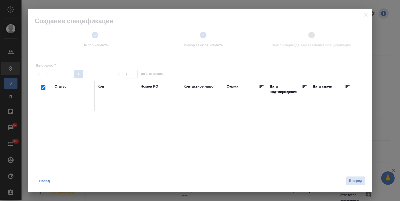
checkbox input "true"
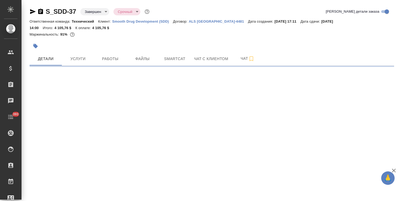
select select "RU"
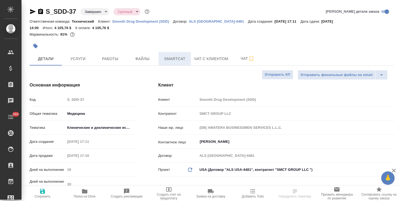
type textarea "x"
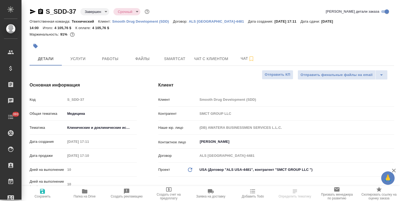
type textarea "x"
click at [202, 22] on p "ALS [GEOGRAPHIC_DATA]-4481" at bounding box center [218, 21] width 59 height 4
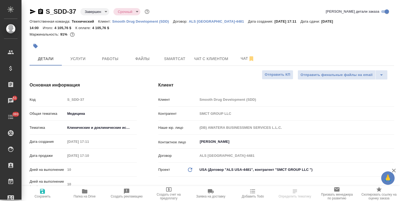
type textarea "x"
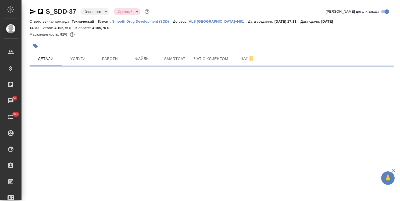
select select "RU"
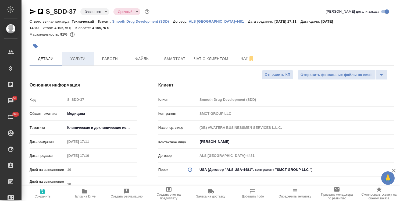
type textarea "x"
click at [83, 61] on span "Услуги" at bounding box center [78, 58] width 26 height 7
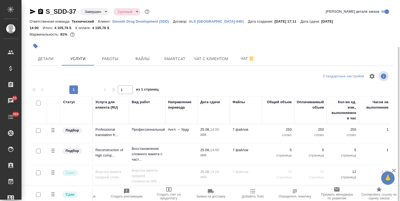
scroll to position [25, 0]
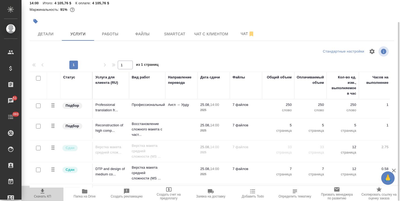
click at [42, 194] on icon "button" at bounding box center [42, 191] width 6 height 6
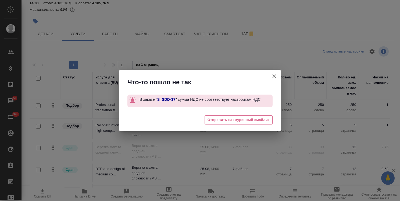
click at [275, 75] on icon "button" at bounding box center [275, 76] width 4 height 4
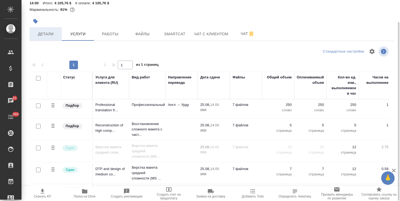
click at [40, 39] on button "Детали" at bounding box center [46, 33] width 32 height 13
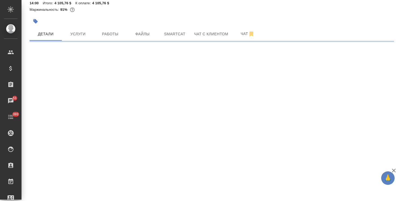
select select "RU"
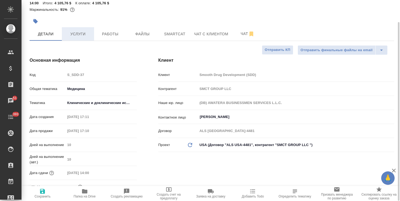
click at [79, 32] on span "Услуги" at bounding box center [78, 34] width 26 height 7
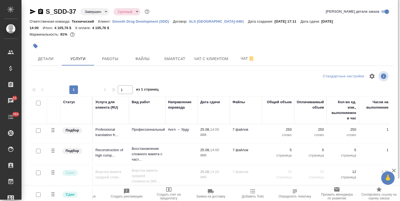
click at [201, 23] on p "ALS [GEOGRAPHIC_DATA]-4481" at bounding box center [218, 21] width 59 height 4
drag, startPoint x: 32, startPoint y: 12, endPoint x: 39, endPoint y: 11, distance: 6.6
click at [32, 12] on icon "button" at bounding box center [33, 11] width 6 height 5
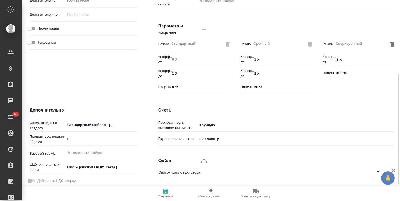
scroll to position [161, 0]
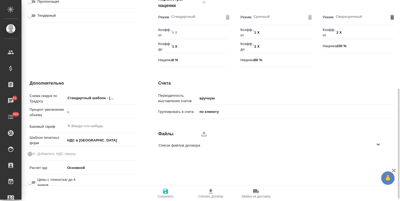
scroll to position [165, 0]
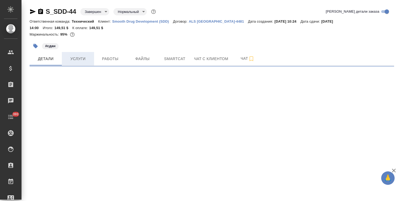
select select "RU"
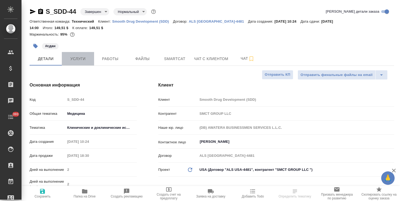
click at [76, 58] on span "Услуги" at bounding box center [78, 58] width 26 height 7
type textarea "x"
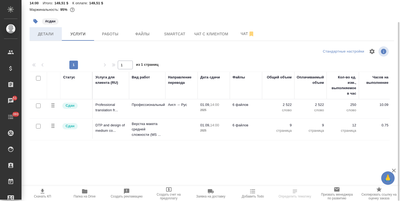
click at [51, 37] on span "Детали" at bounding box center [46, 34] width 26 height 7
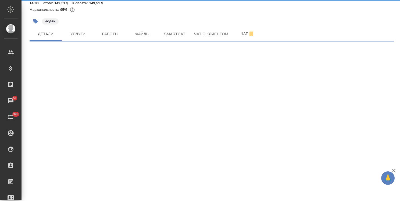
select select "RU"
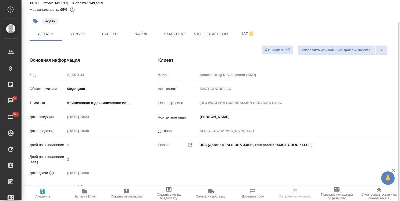
type textarea "x"
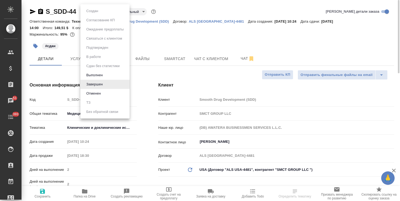
click at [97, 9] on body "🙏 .cls-1 fill:#fff; AWATERA Usmanova Olga Клиенты Спецификации Заказы 51 Чаты 3…" at bounding box center [200, 100] width 400 height 201
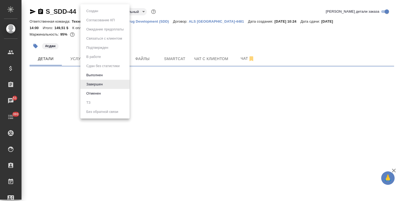
click at [181, 41] on div at bounding box center [200, 100] width 400 height 201
select select "RU"
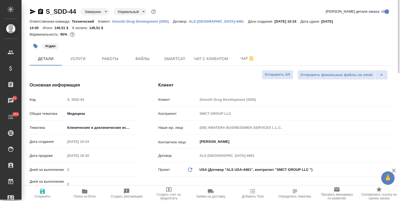
type textarea "x"
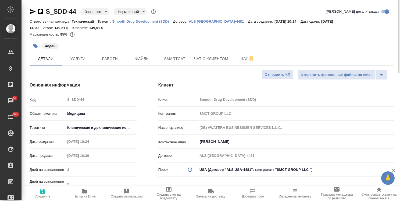
type textarea "x"
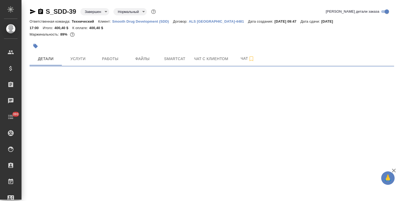
select select "RU"
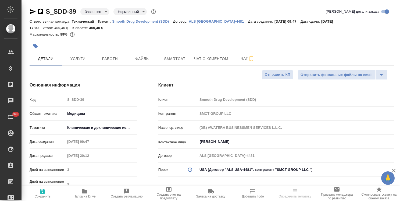
type textarea "x"
click at [33, 12] on icon "button" at bounding box center [33, 11] width 6 height 6
type textarea "x"
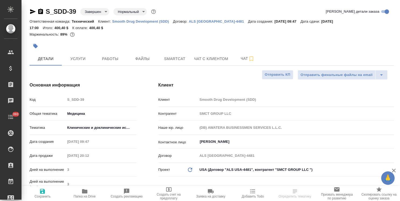
type textarea "x"
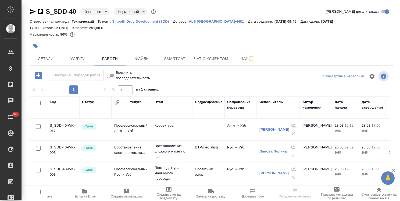
click at [33, 11] on icon "button" at bounding box center [33, 11] width 6 height 6
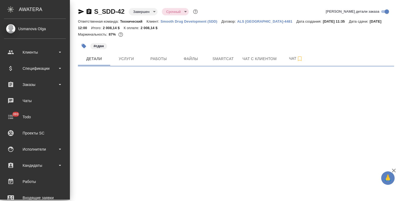
select select "RU"
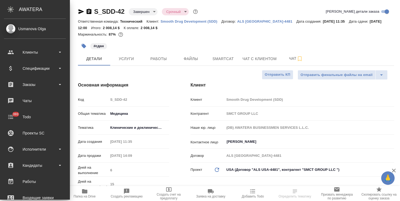
type textarea "x"
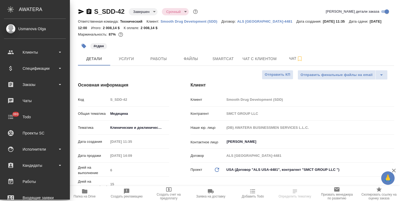
type textarea "x"
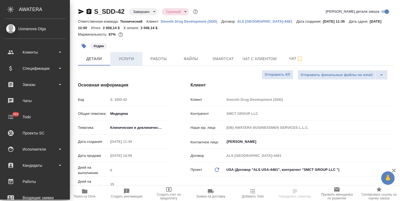
type textarea "x"
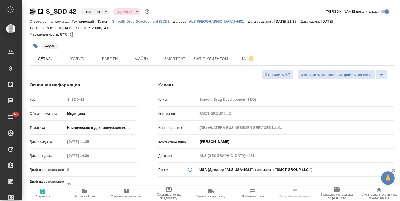
click at [32, 10] on icon "button" at bounding box center [33, 11] width 6 height 6
